Goal: Task Accomplishment & Management: Manage account settings

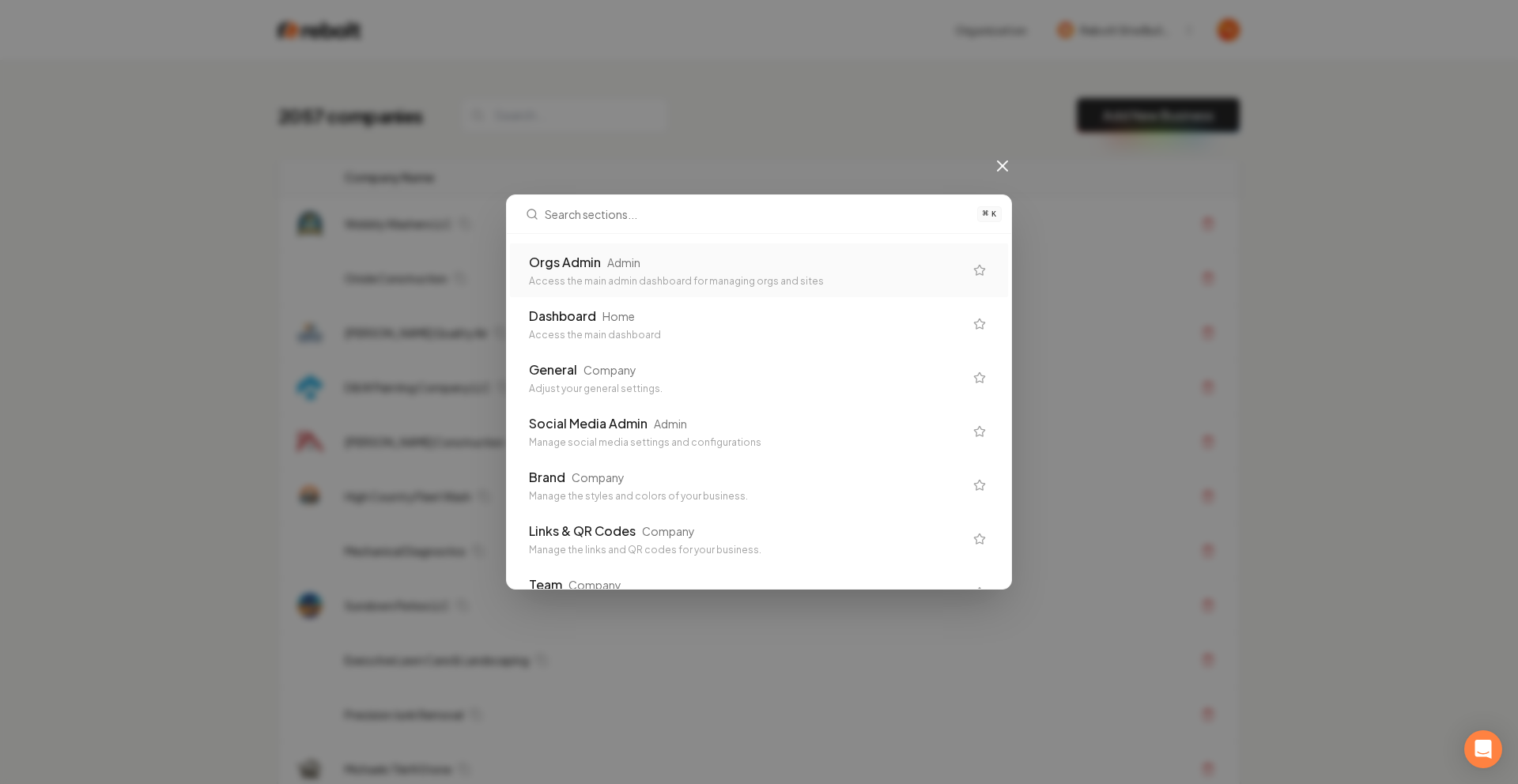
click at [607, 266] on div "Admin" at bounding box center [624, 262] width 33 height 16
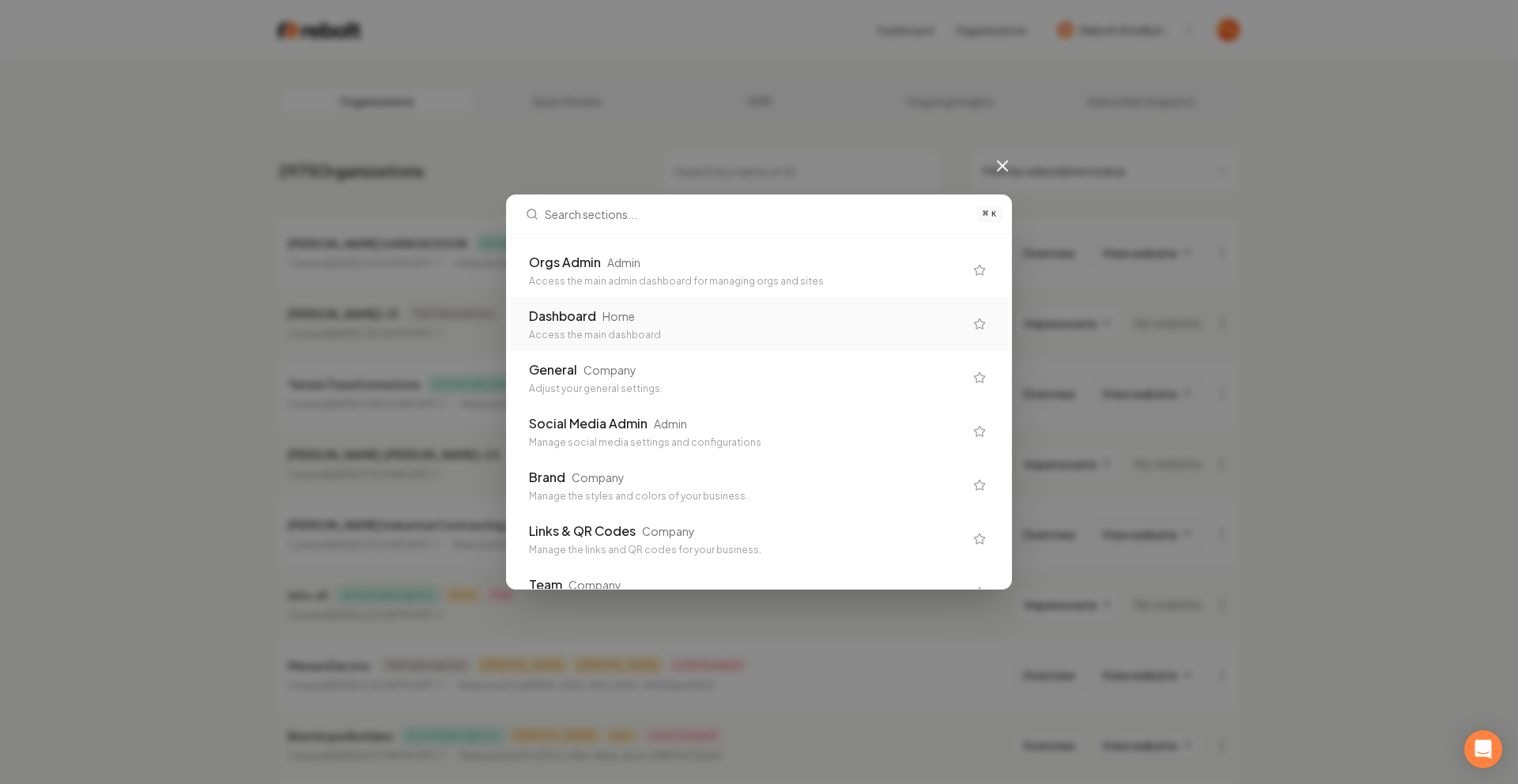
click at [809, 300] on div "Dashboard Home Access the main dashboard" at bounding box center [759, 325] width 499 height 54
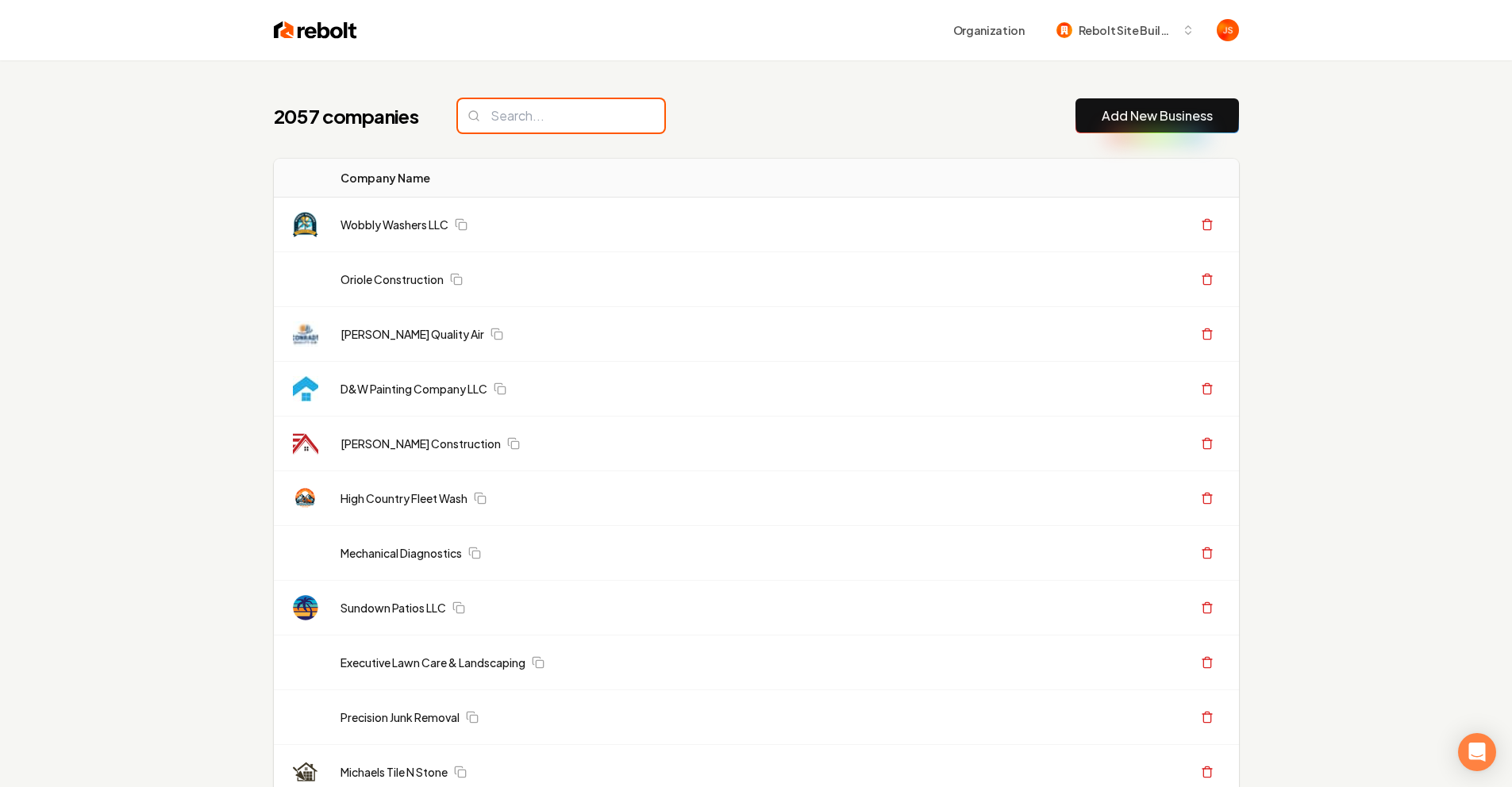
click at [549, 108] on input "search" at bounding box center [561, 116] width 206 height 34
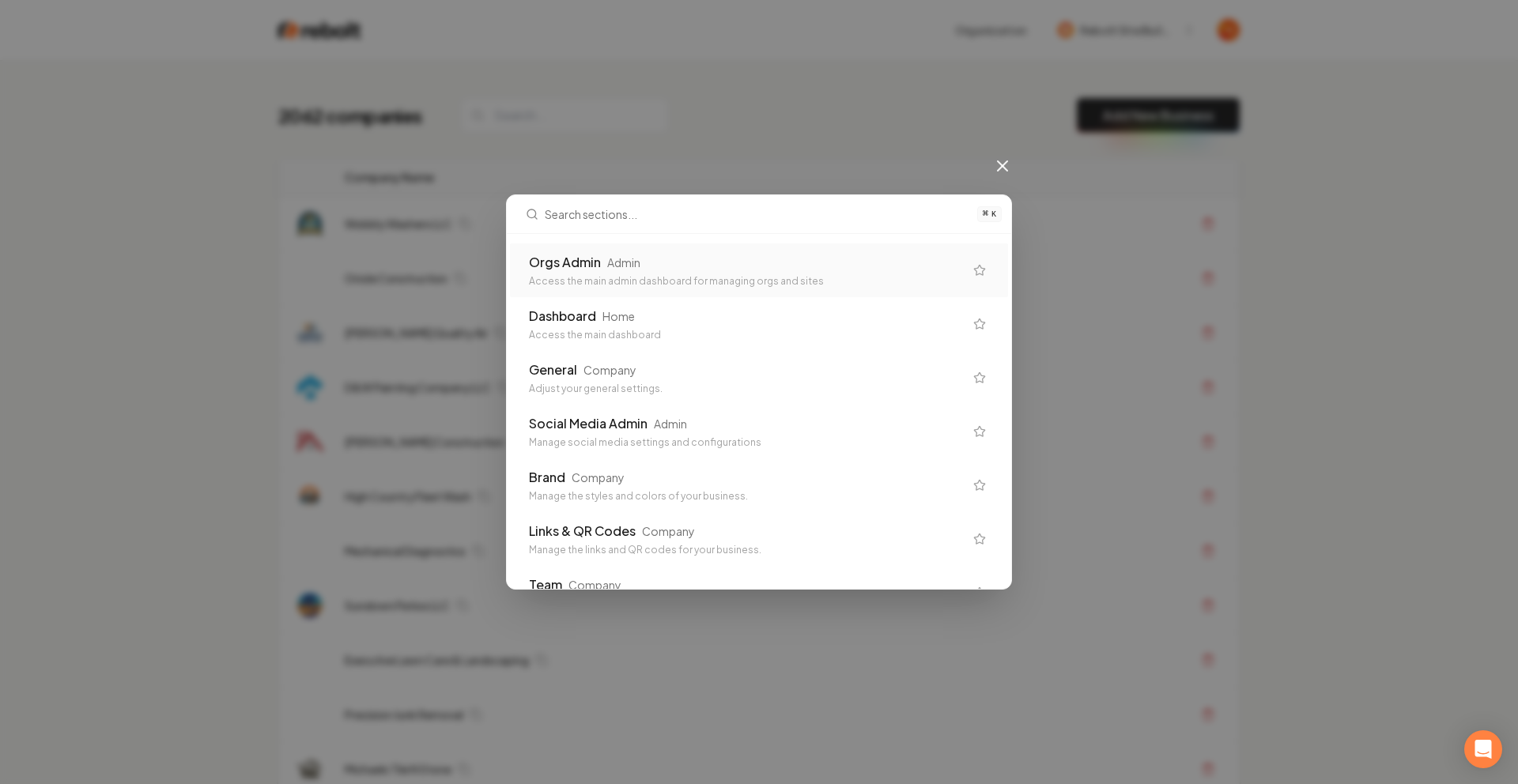
click at [595, 279] on div "Access the main admin dashboard for managing orgs and sites" at bounding box center [747, 282] width 435 height 13
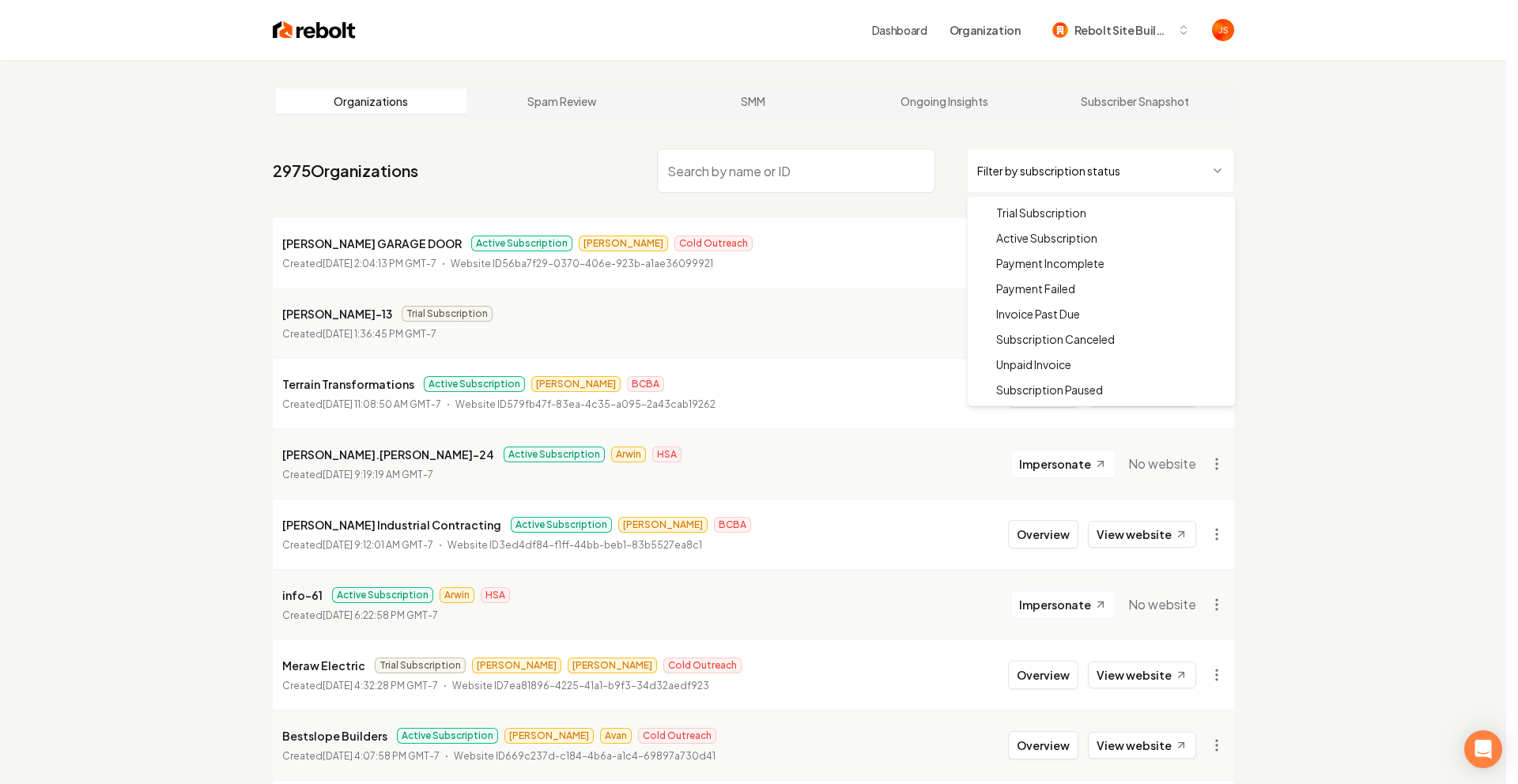
click at [1119, 173] on html "Dashboard Organization Rebolt Site Builder Organizations Spam Review SMM Ongoin…" at bounding box center [759, 392] width 1518 height 784
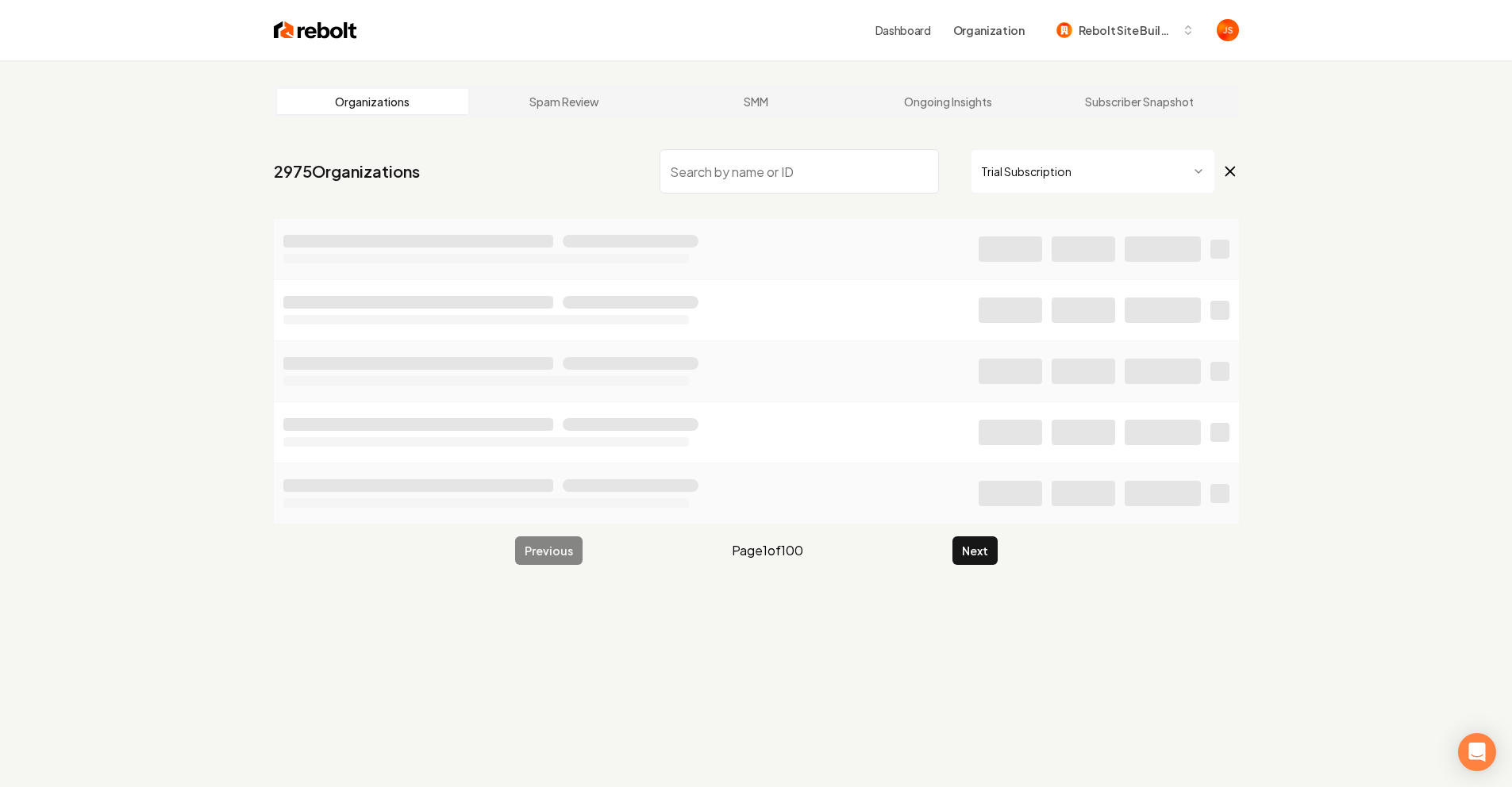
click at [762, 180] on input "search" at bounding box center [798, 172] width 279 height 45
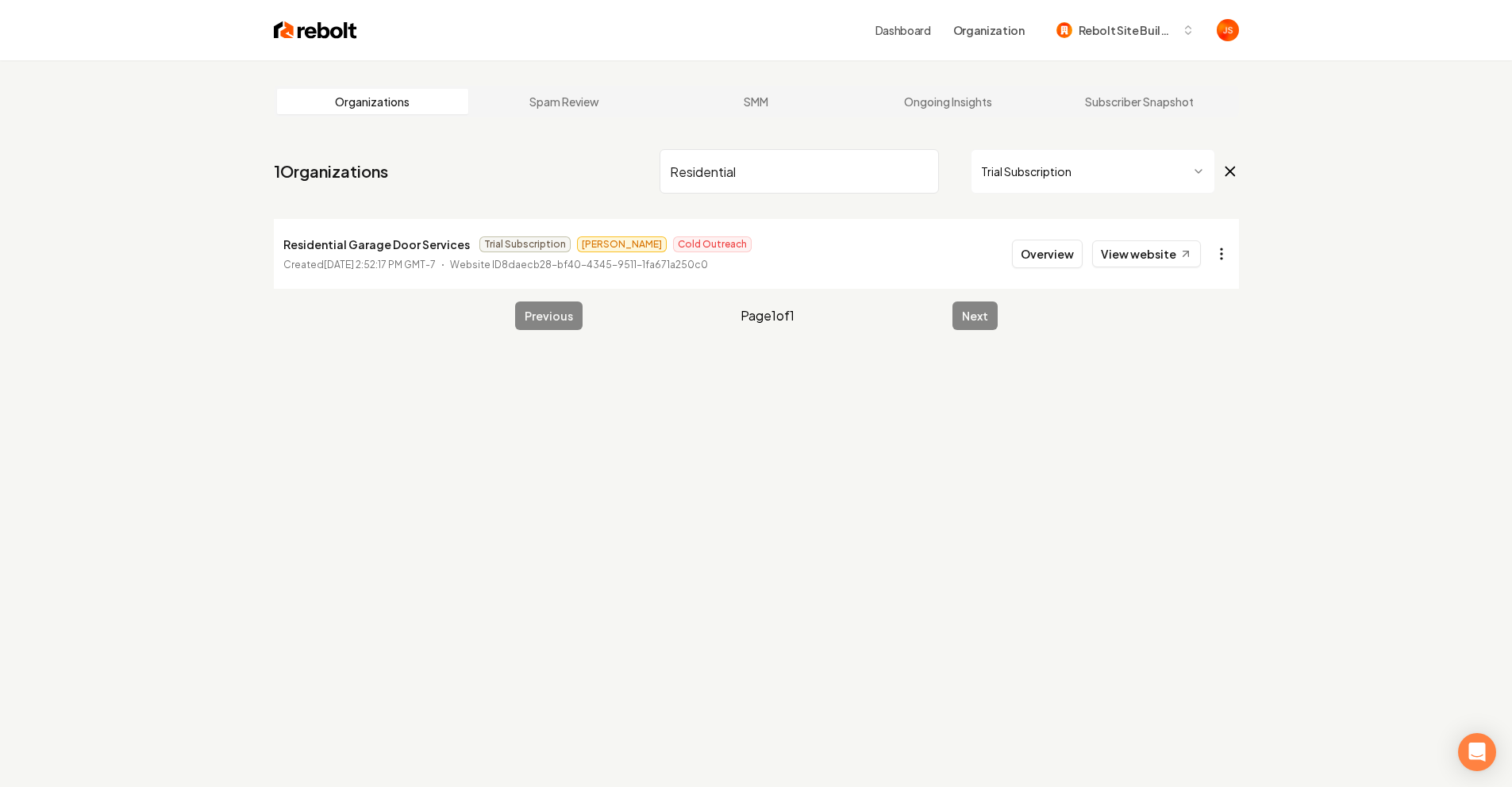
type input "Residential"
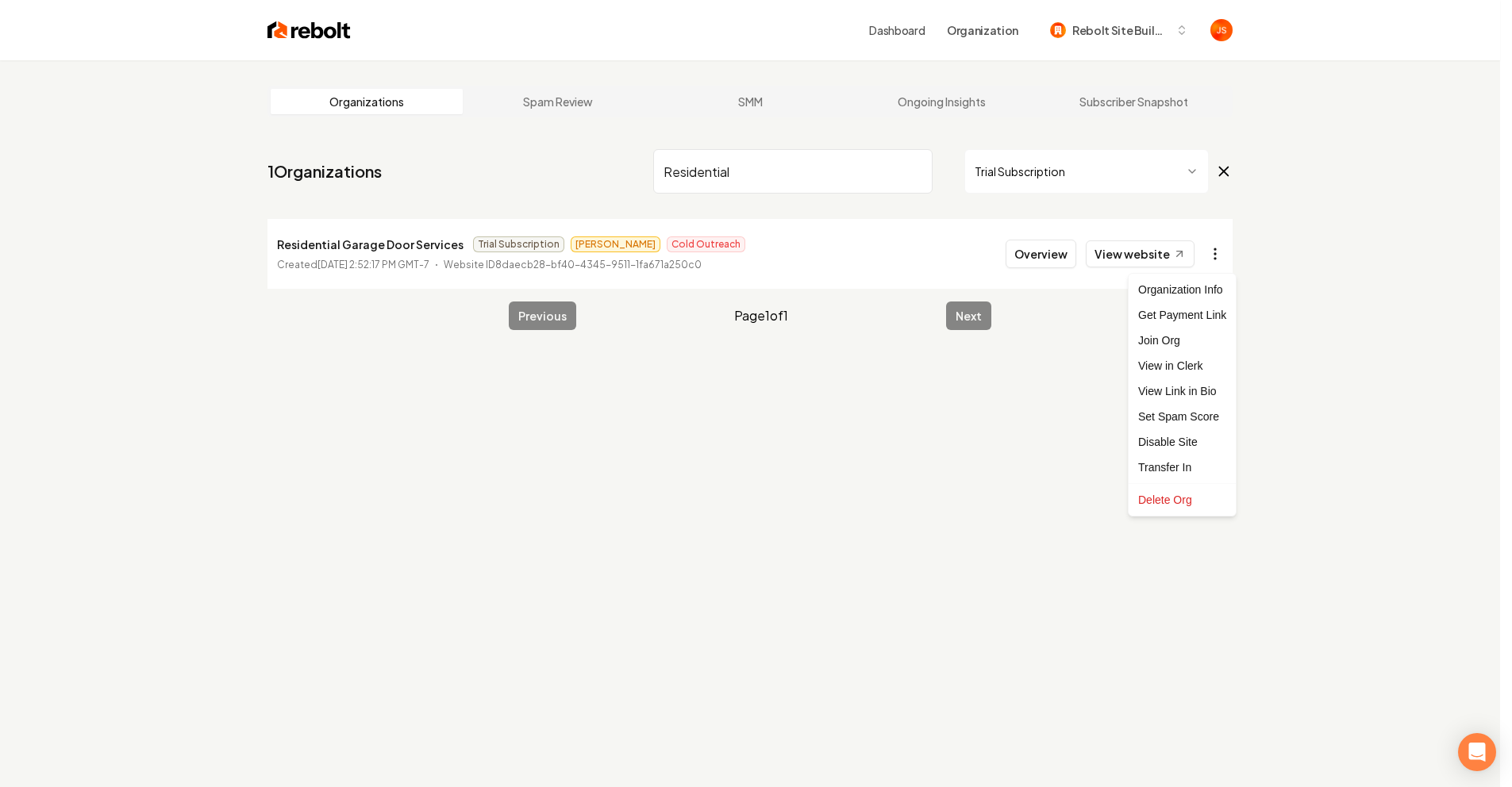
click at [1226, 249] on html "Dashboard Organization Rebolt Site Builder Organizations Spam Review SMM Ongoin…" at bounding box center [756, 393] width 1512 height 787
click at [1169, 313] on div "Get Payment Link" at bounding box center [1182, 315] width 101 height 25
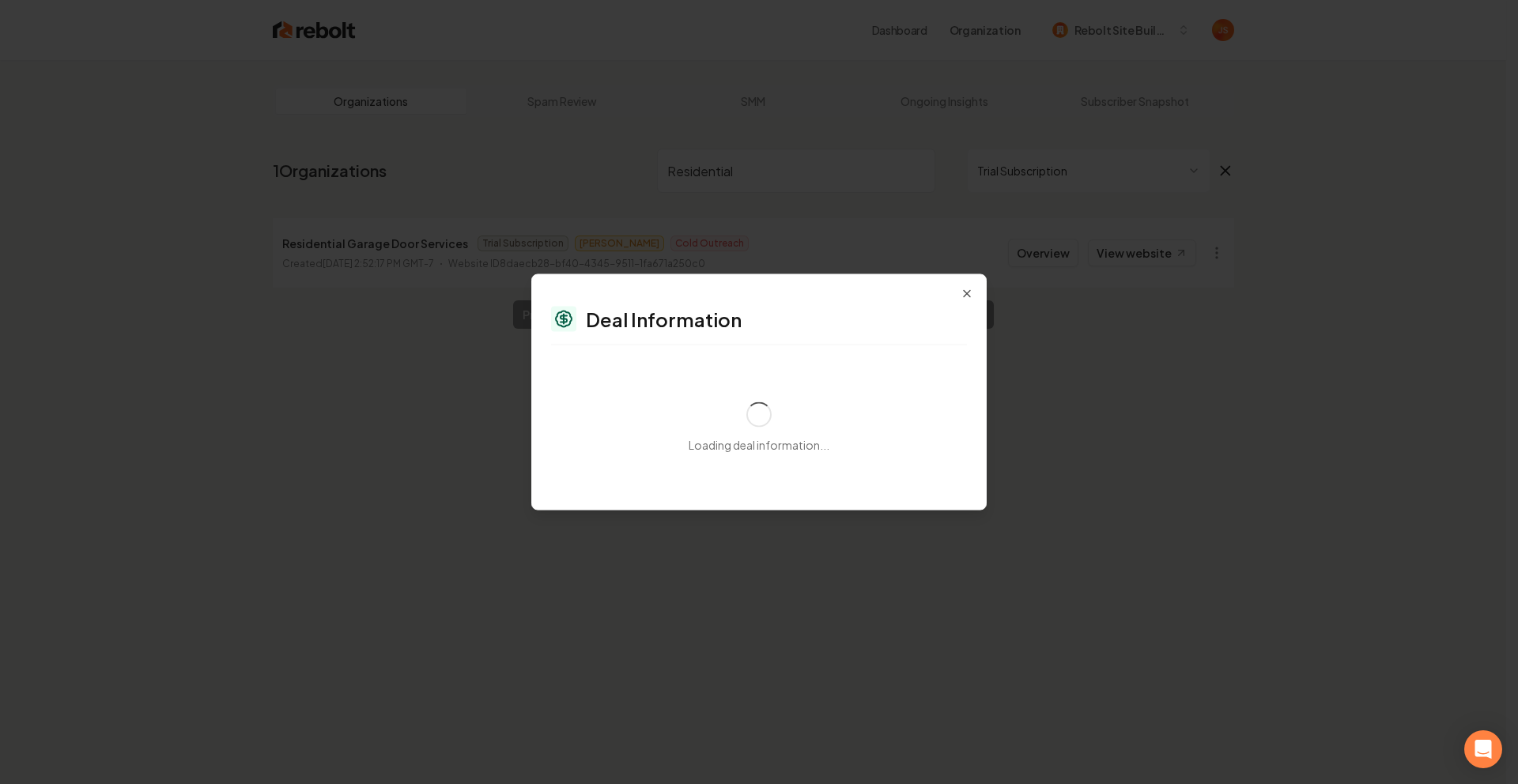
select select "**********"
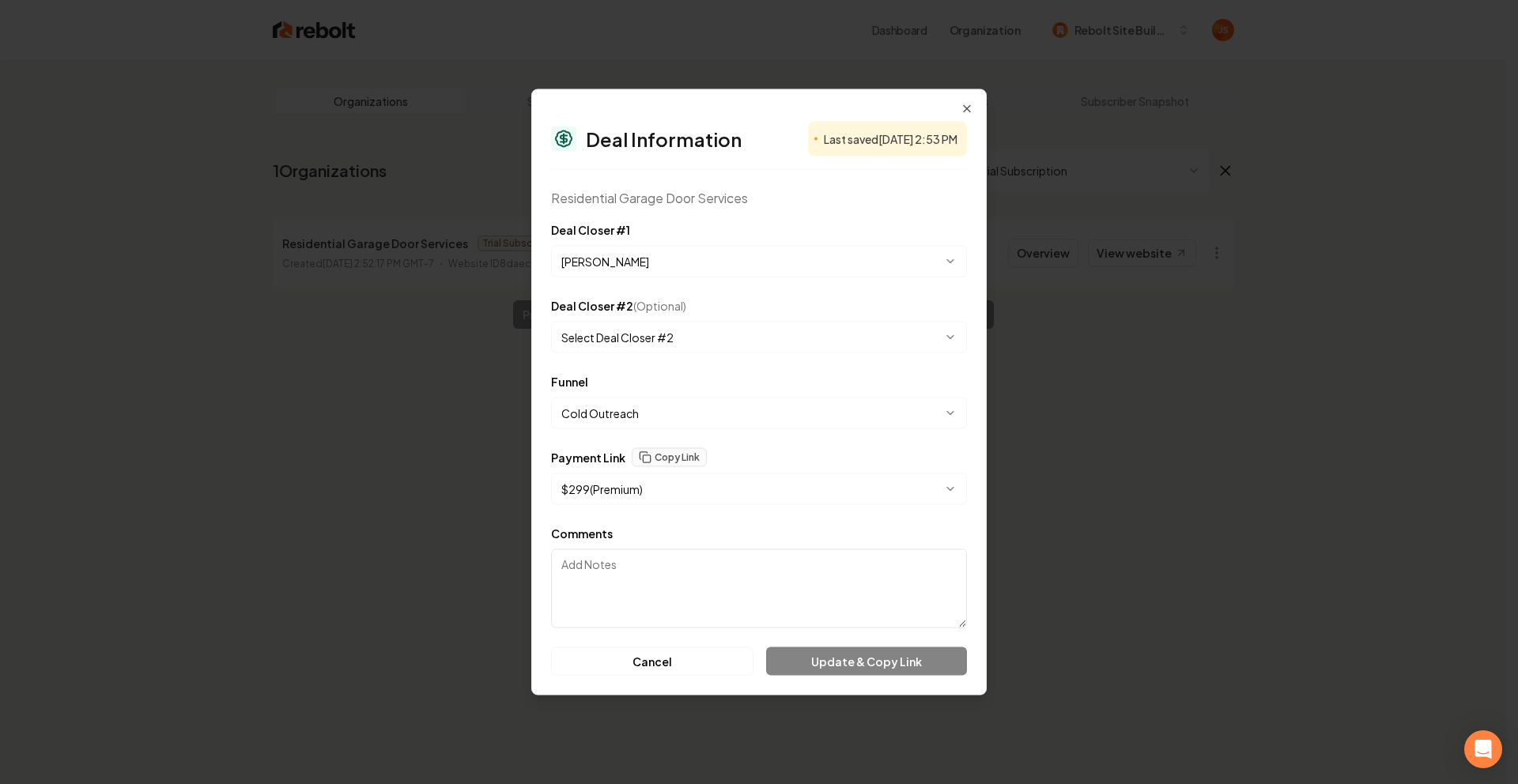
click at [632, 268] on body "**********" at bounding box center [752, 392] width 1506 height 784
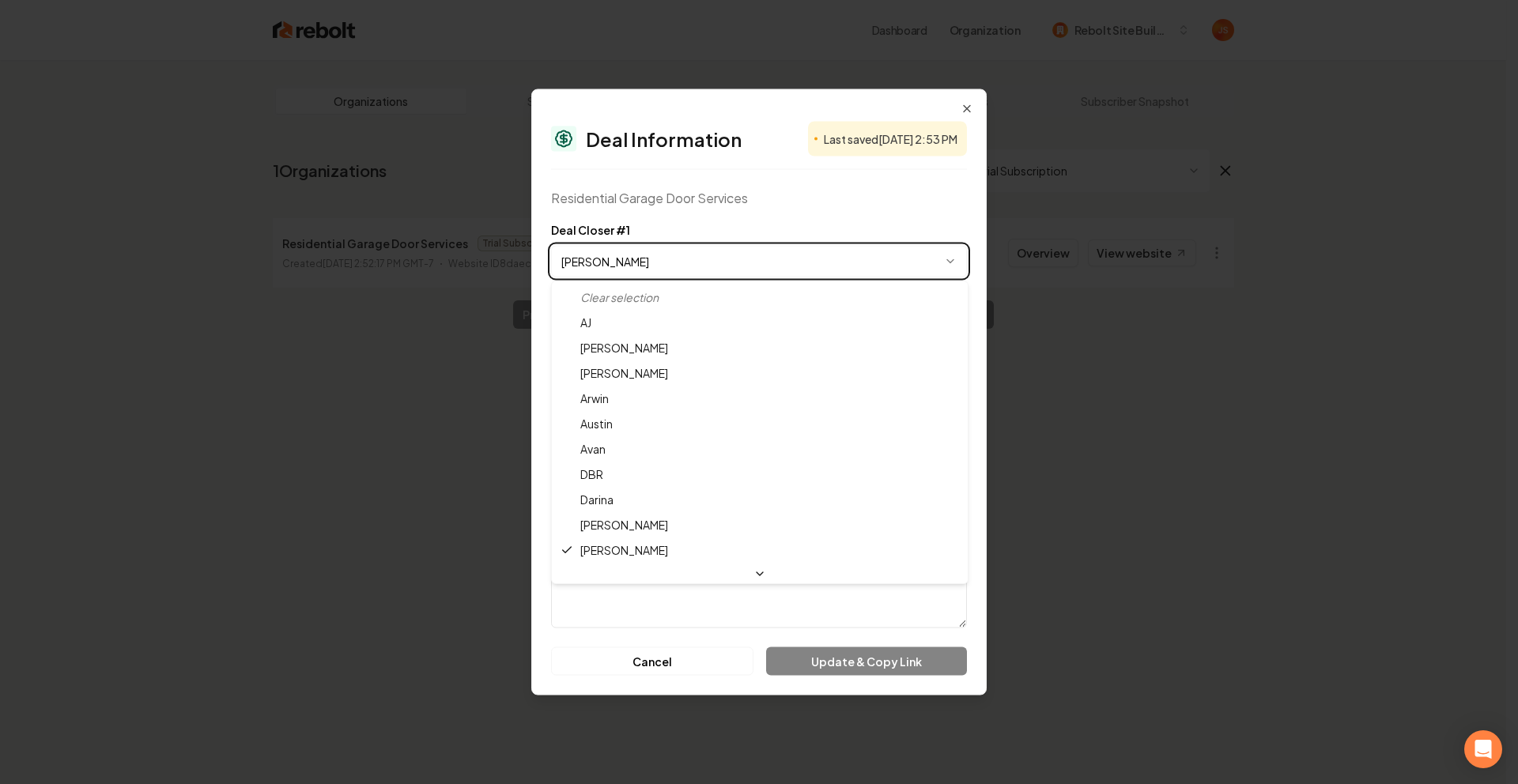
click at [652, 193] on body "**********" at bounding box center [752, 392] width 1506 height 784
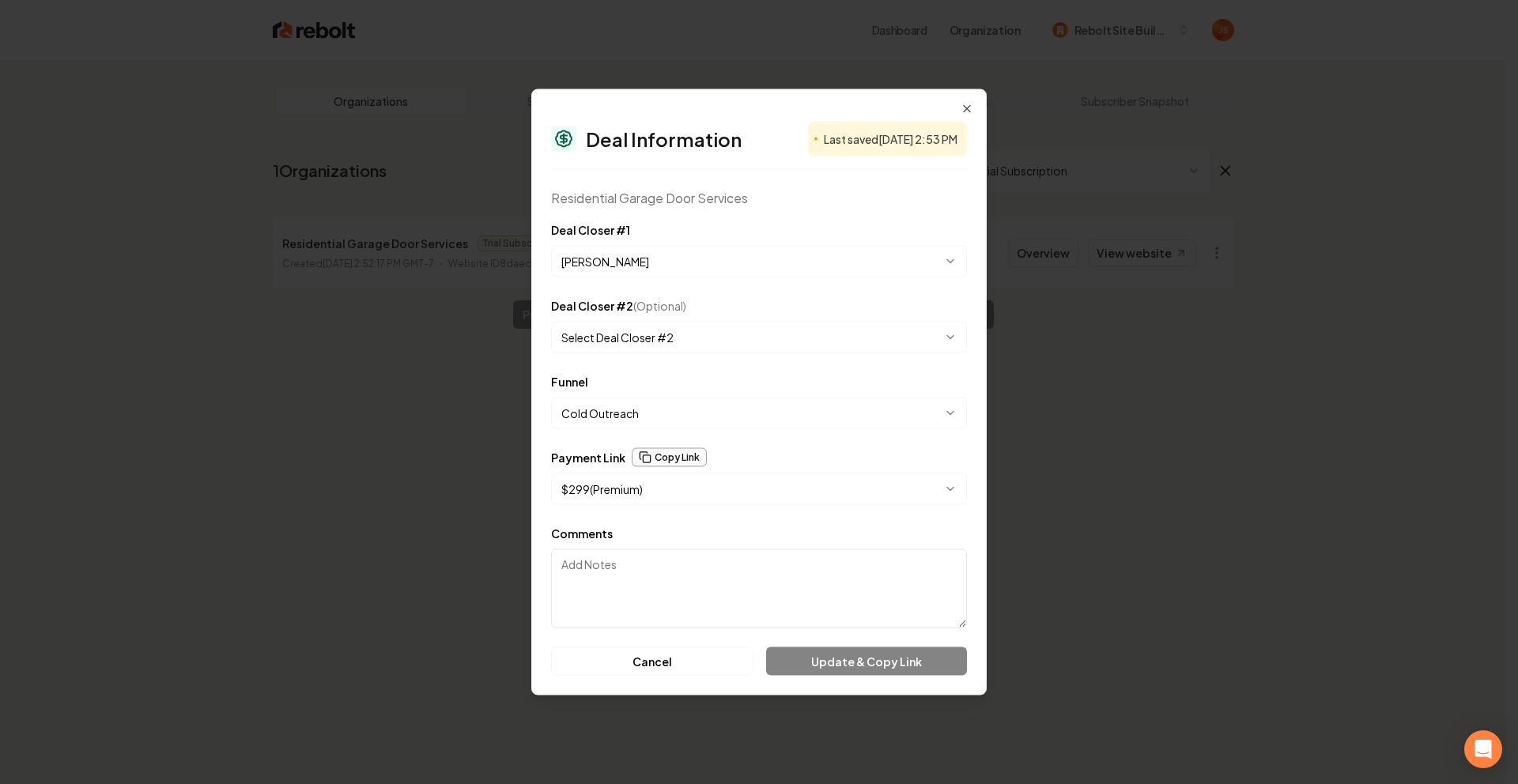
click at [678, 454] on button "Copy Link" at bounding box center [669, 458] width 75 height 19
click at [959, 107] on div "**********" at bounding box center [759, 392] width 456 height 606
click at [974, 114] on div "**********" at bounding box center [759, 392] width 456 height 606
click at [971, 103] on icon "button" at bounding box center [967, 110] width 13 height 13
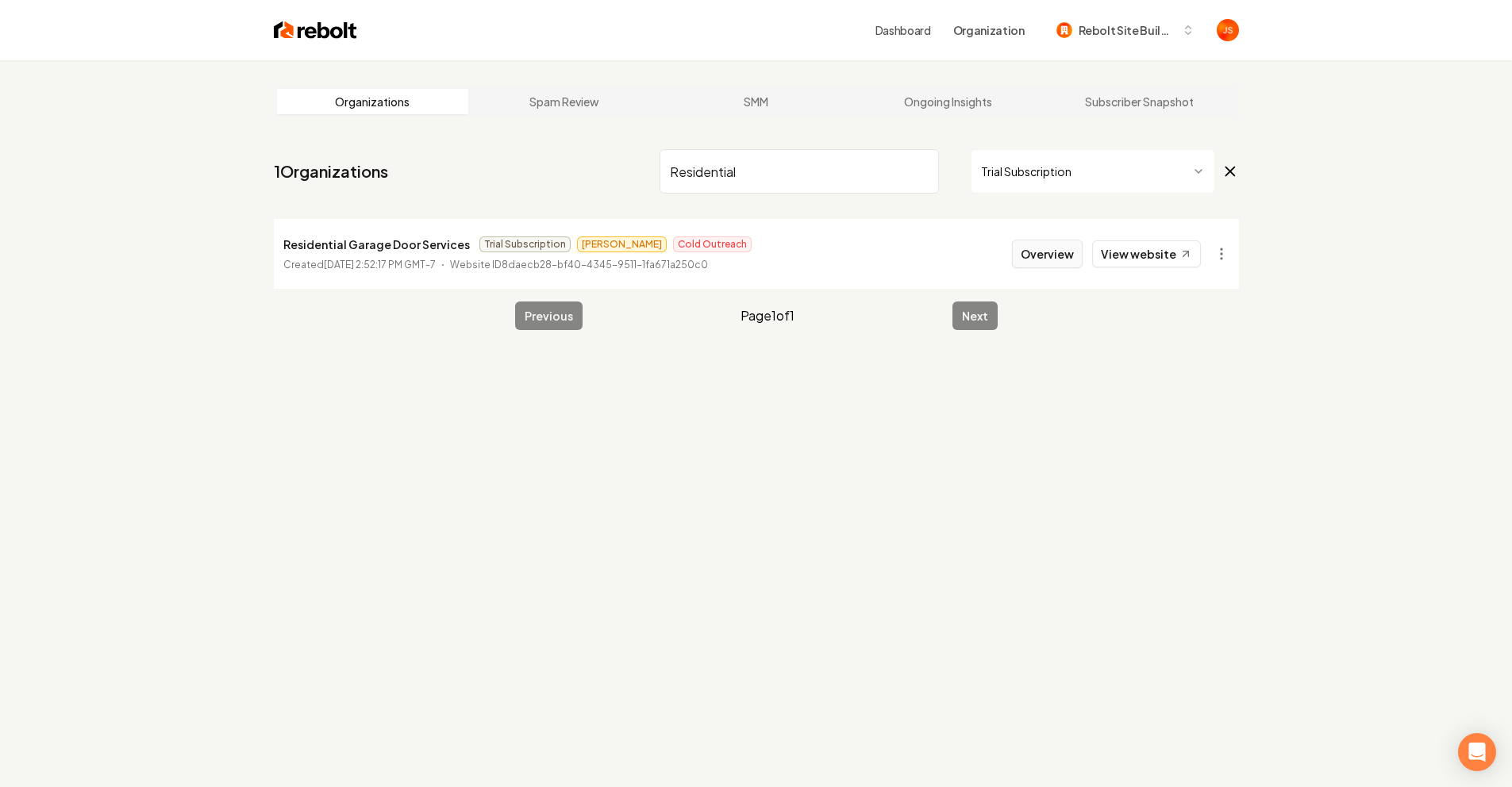
click at [1050, 256] on button "Overview" at bounding box center [1048, 254] width 71 height 29
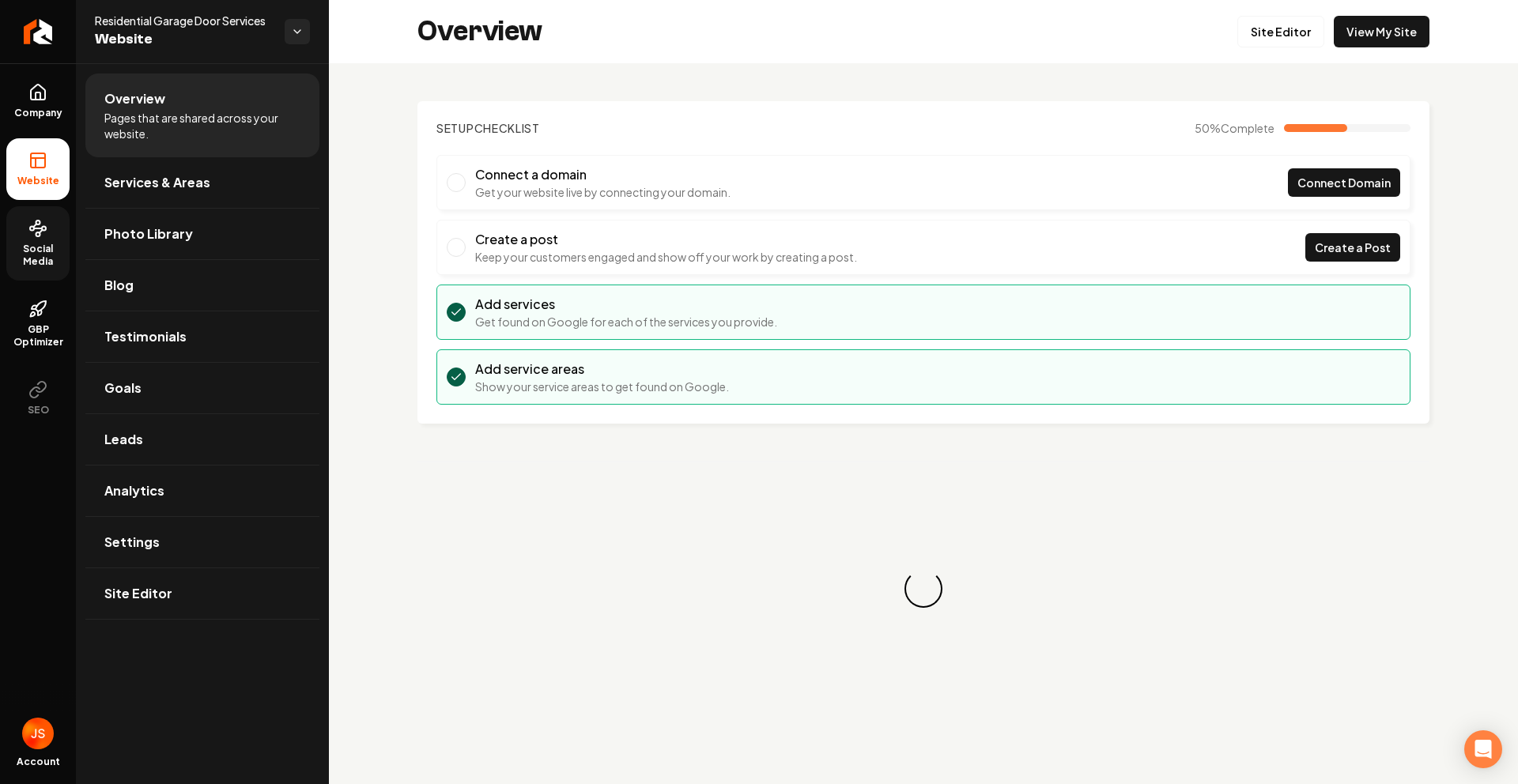
click at [32, 260] on span "Social Media" at bounding box center [38, 255] width 63 height 25
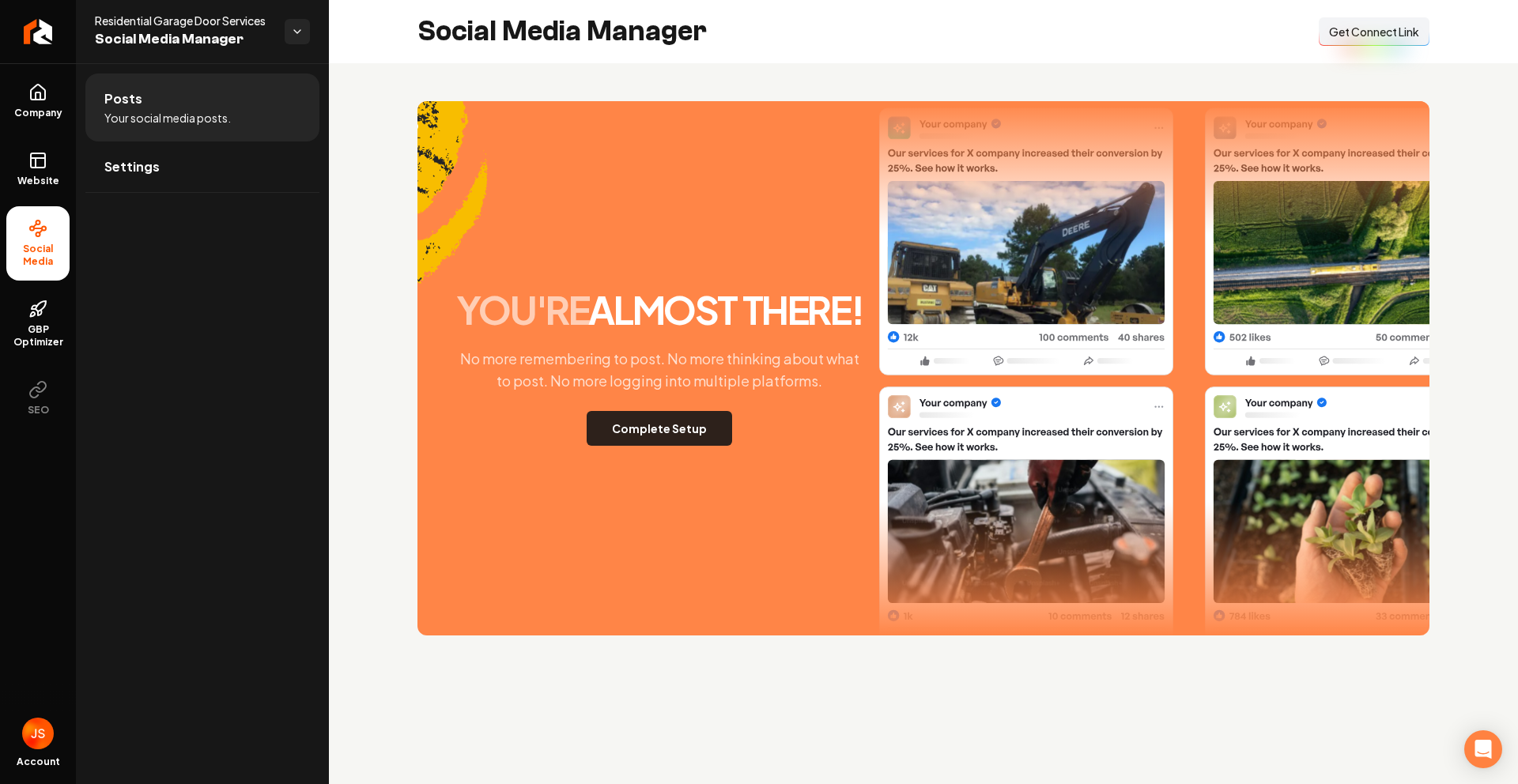
click at [640, 430] on button "Complete Setup" at bounding box center [659, 428] width 145 height 34
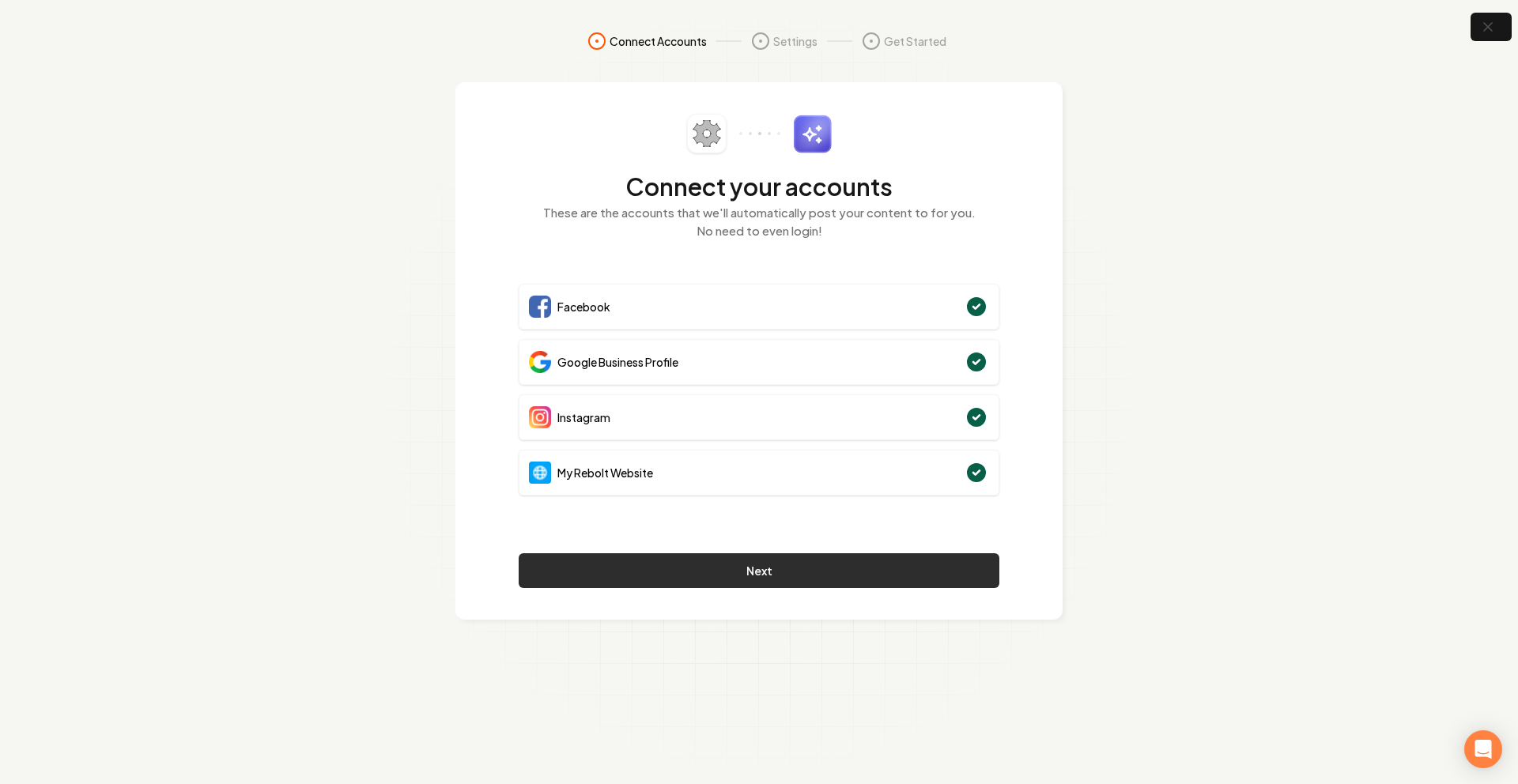
click at [673, 556] on button "Next" at bounding box center [759, 570] width 481 height 34
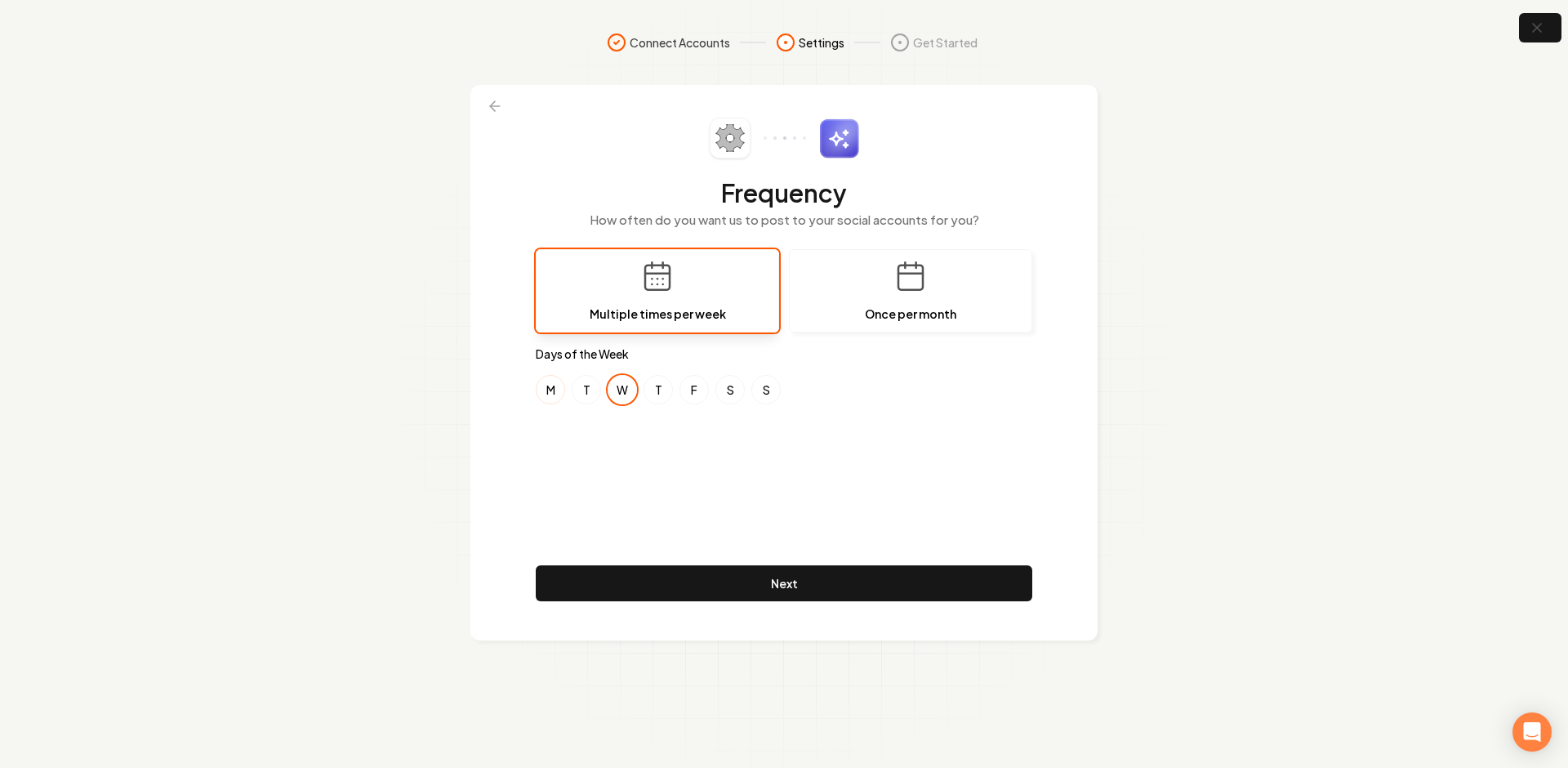
click at [551, 394] on button "M" at bounding box center [551, 389] width 30 height 30
click at [693, 381] on button "F" at bounding box center [694, 389] width 30 height 30
click at [621, 444] on div "Frequency How often do you want us to post to your social accounts for you? Mul…" at bounding box center [784, 362] width 497 height 490
click at [678, 433] on div "Frequency How often do you want us to post to your social accounts for you? Mul…" at bounding box center [784, 362] width 497 height 490
click at [638, 430] on div "Frequency How often do you want us to post to your social accounts for you? Mul…" at bounding box center [784, 362] width 497 height 490
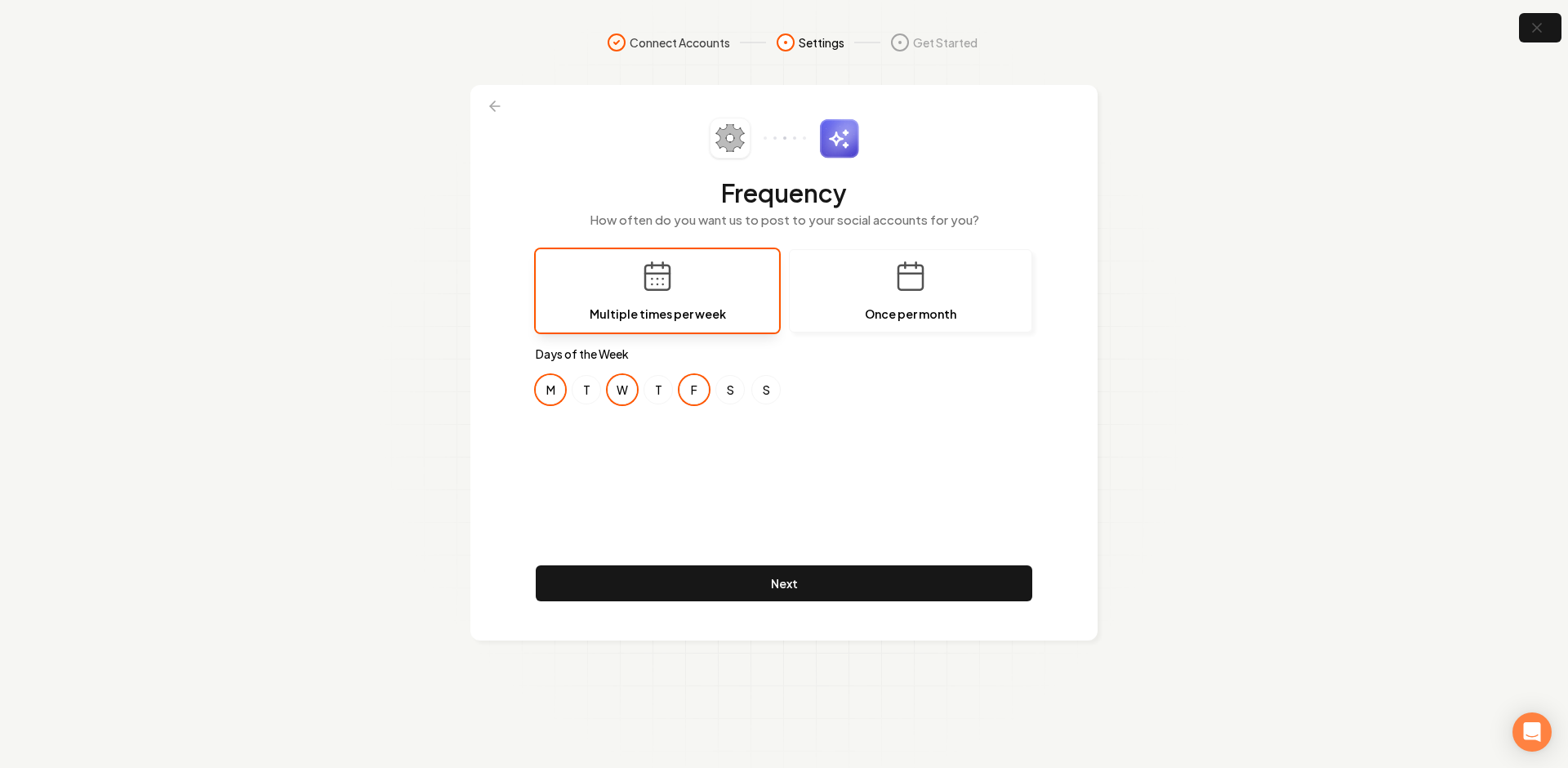
click at [627, 443] on div "Frequency How often do you want us to post to your social accounts for you? Mul…" at bounding box center [784, 362] width 497 height 490
click at [618, 432] on div "Frequency How often do you want us to post to your social accounts for you? Mul…" at bounding box center [784, 362] width 497 height 490
click at [721, 456] on div "Frequency How often do you want us to post to your social accounts for you? Mul…" at bounding box center [784, 362] width 497 height 490
click at [704, 450] on div "Frequency How often do you want us to post to your social accounts for you? Mul…" at bounding box center [784, 362] width 497 height 490
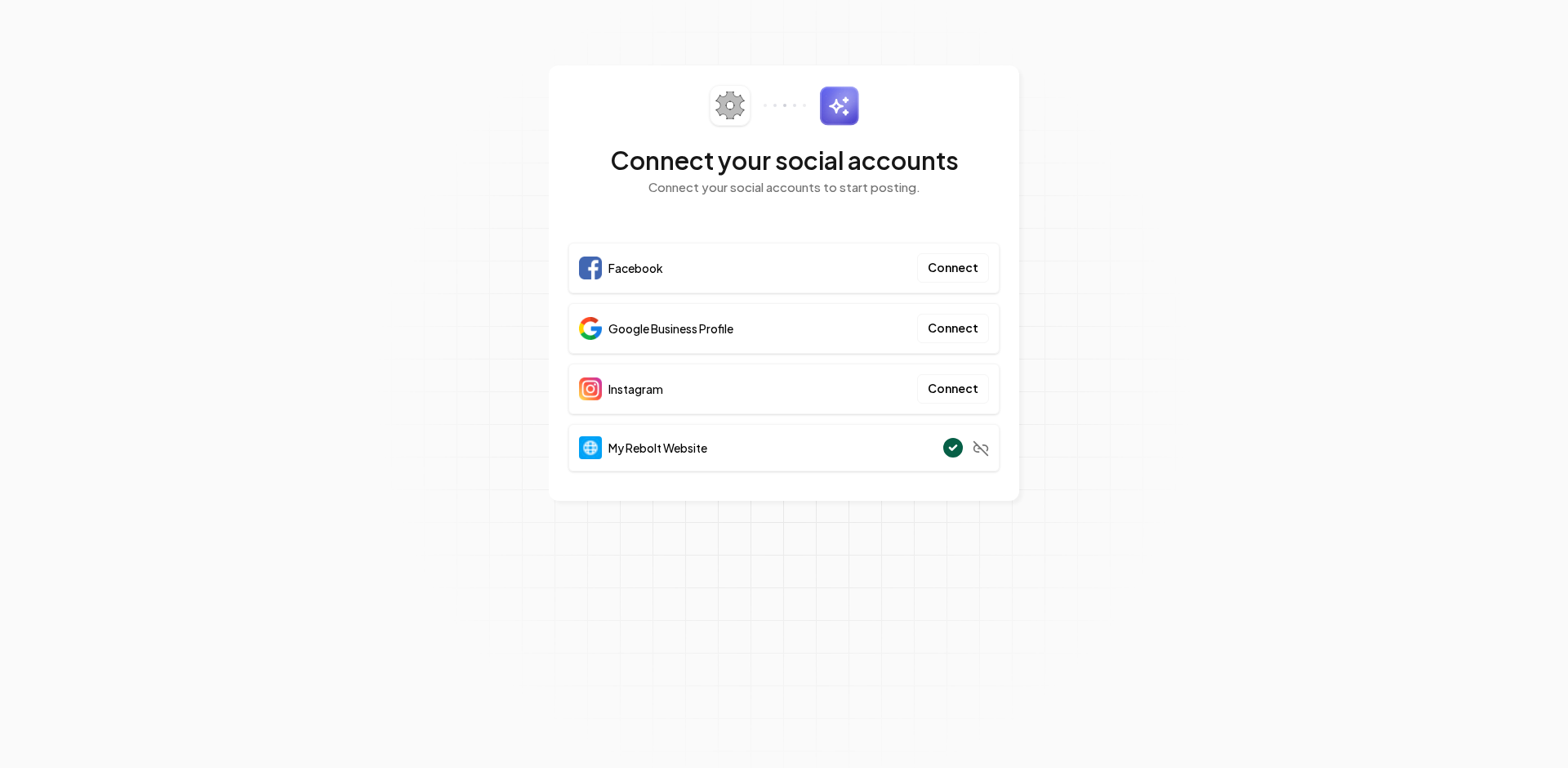
click at [1272, 273] on section "Connect your social accounts Connect your social accounts to start posting. Fac…" at bounding box center [784, 384] width 1568 height 768
drag, startPoint x: 1155, startPoint y: 203, endPoint x: 907, endPoint y: 221, distance: 248.7
click at [1150, 203] on section "Connect your social accounts Connect your social accounts to start posting. Fac…" at bounding box center [784, 384] width 1568 height 768
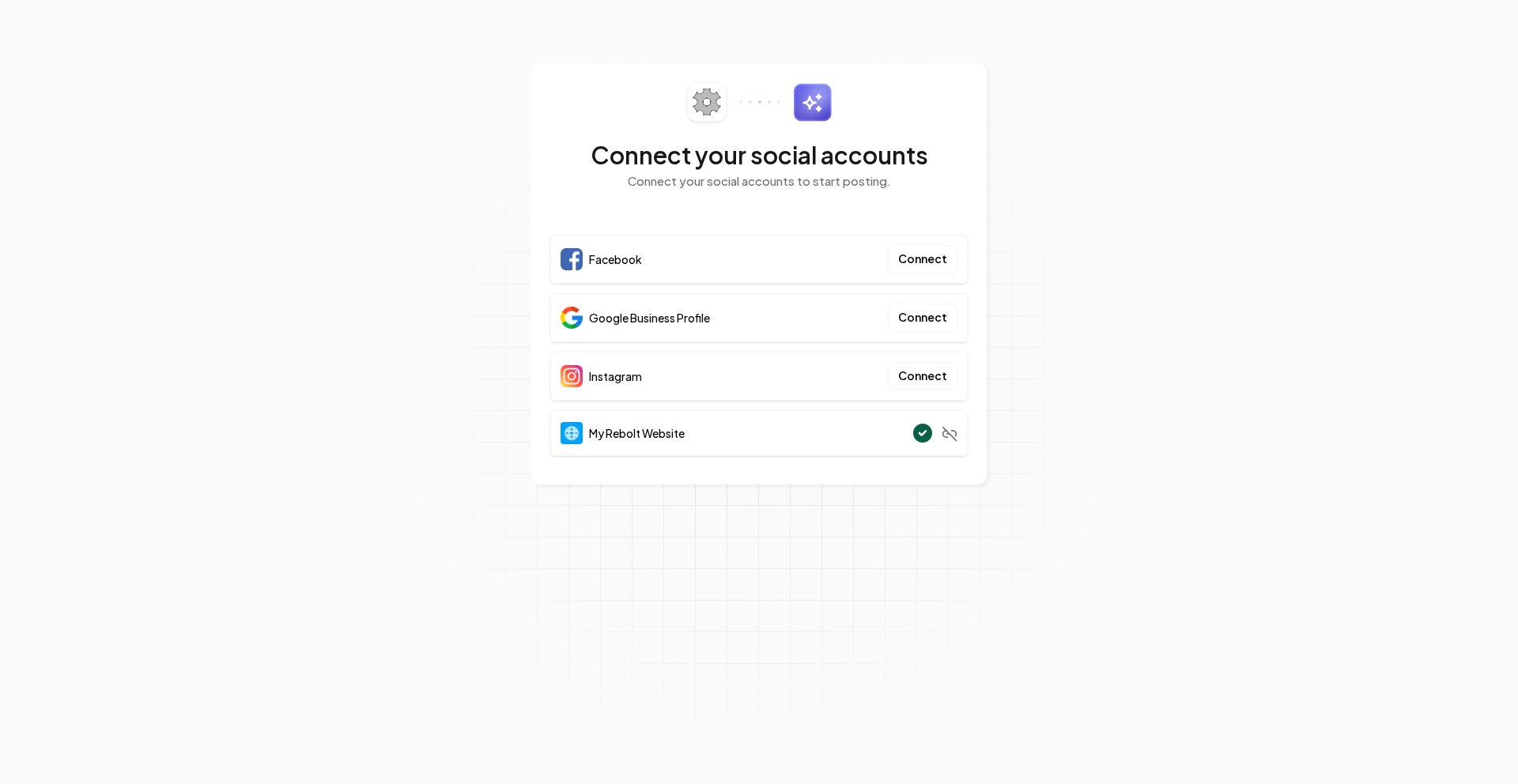
click at [1255, 299] on section "Connect your social accounts Connect your social accounts to start posting. Fac…" at bounding box center [759, 392] width 1518 height 784
click at [1125, 259] on section "Connect your social accounts Connect your social accounts to start posting. Fac…" at bounding box center [759, 392] width 1518 height 784
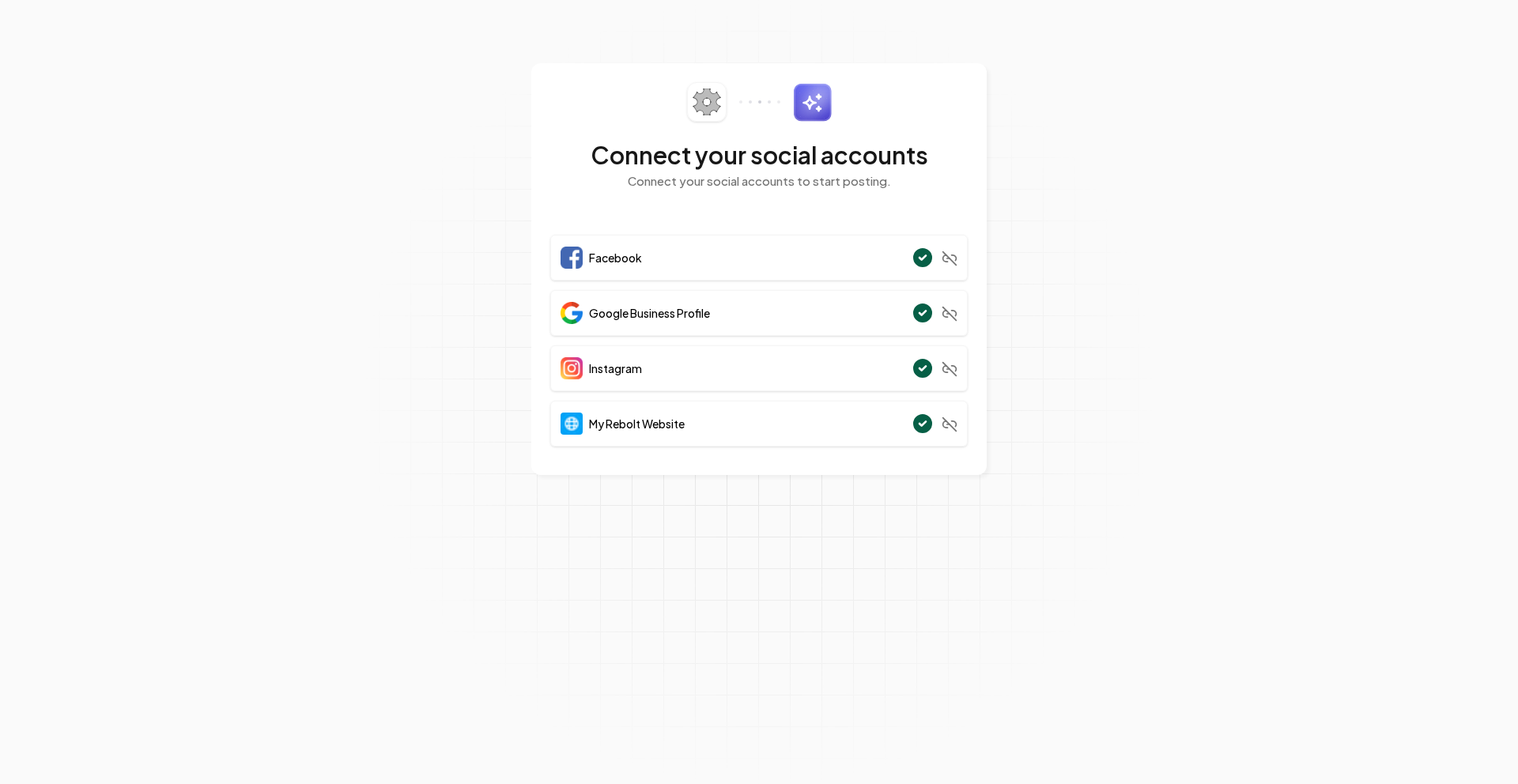
drag, startPoint x: 1174, startPoint y: 138, endPoint x: 687, endPoint y: 26, distance: 499.7
click at [1172, 138] on section "Connect your social accounts Connect your social accounts to start posting. Fac…" at bounding box center [759, 392] width 1518 height 784
